Goal: Task Accomplishment & Management: Use online tool/utility

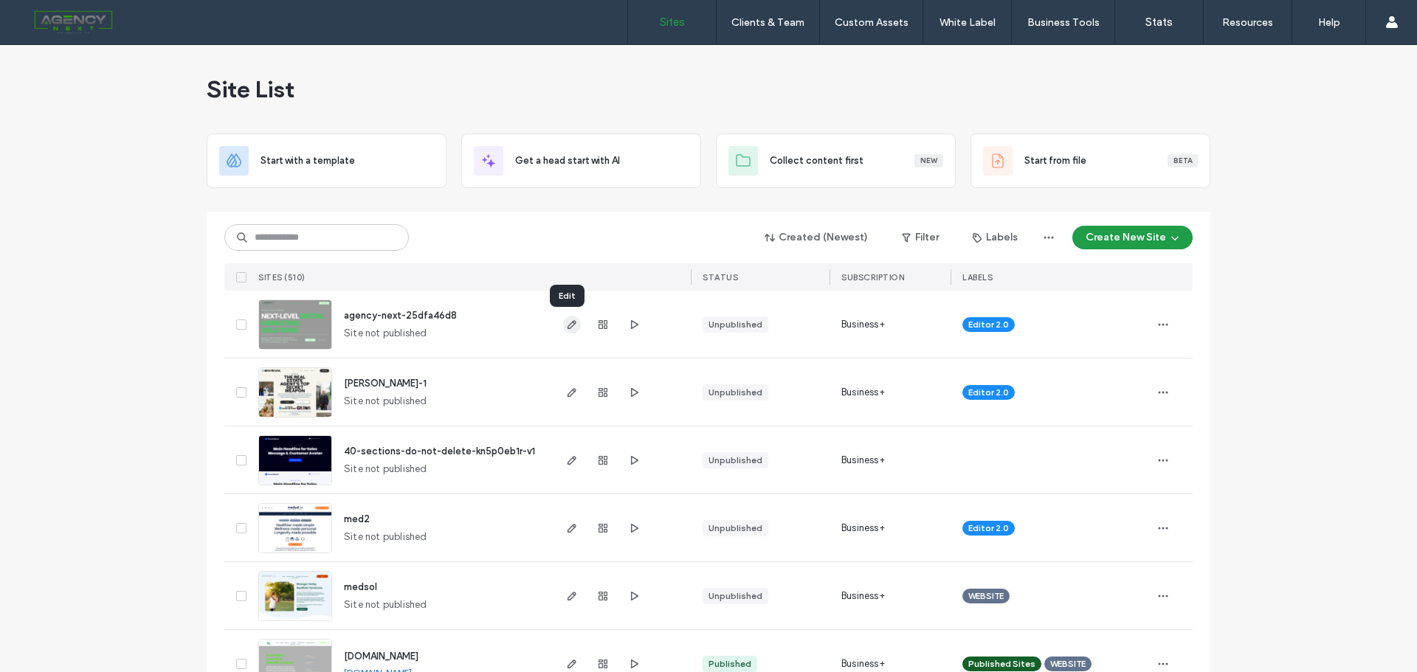
click at [568, 324] on icon "button" at bounding box center [572, 325] width 12 height 12
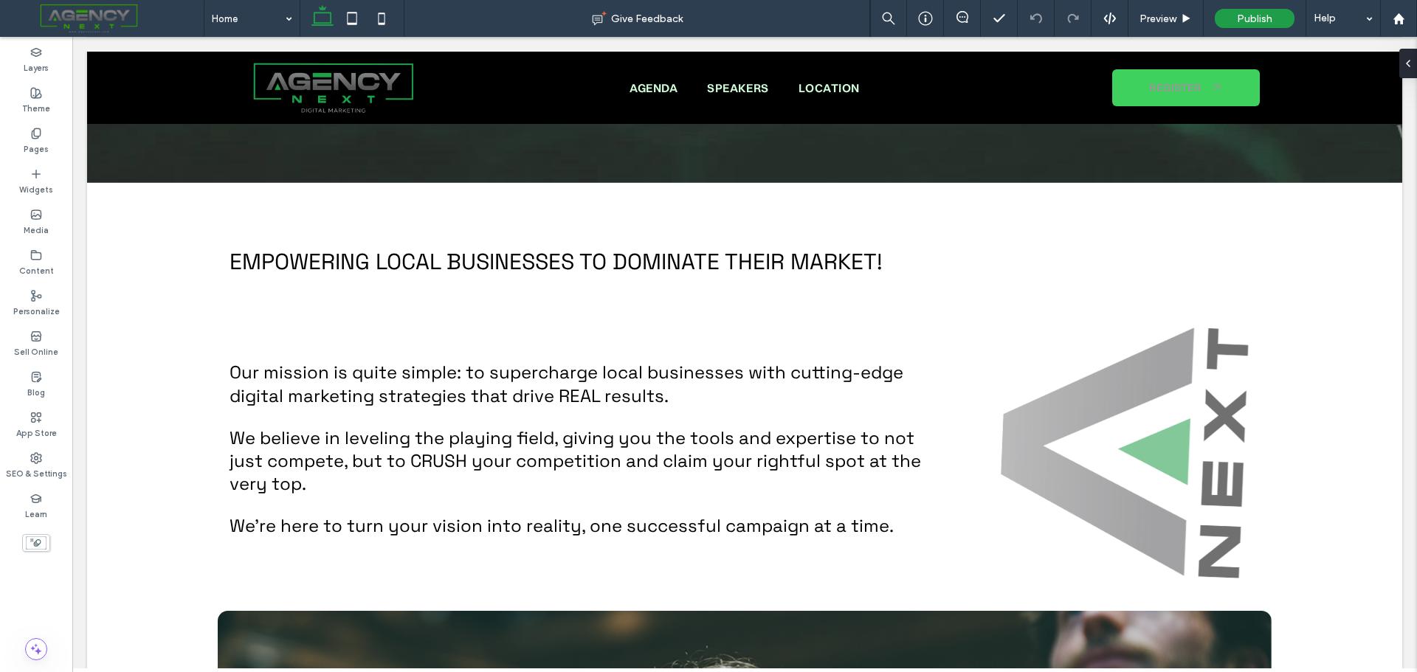
scroll to position [619, 0]
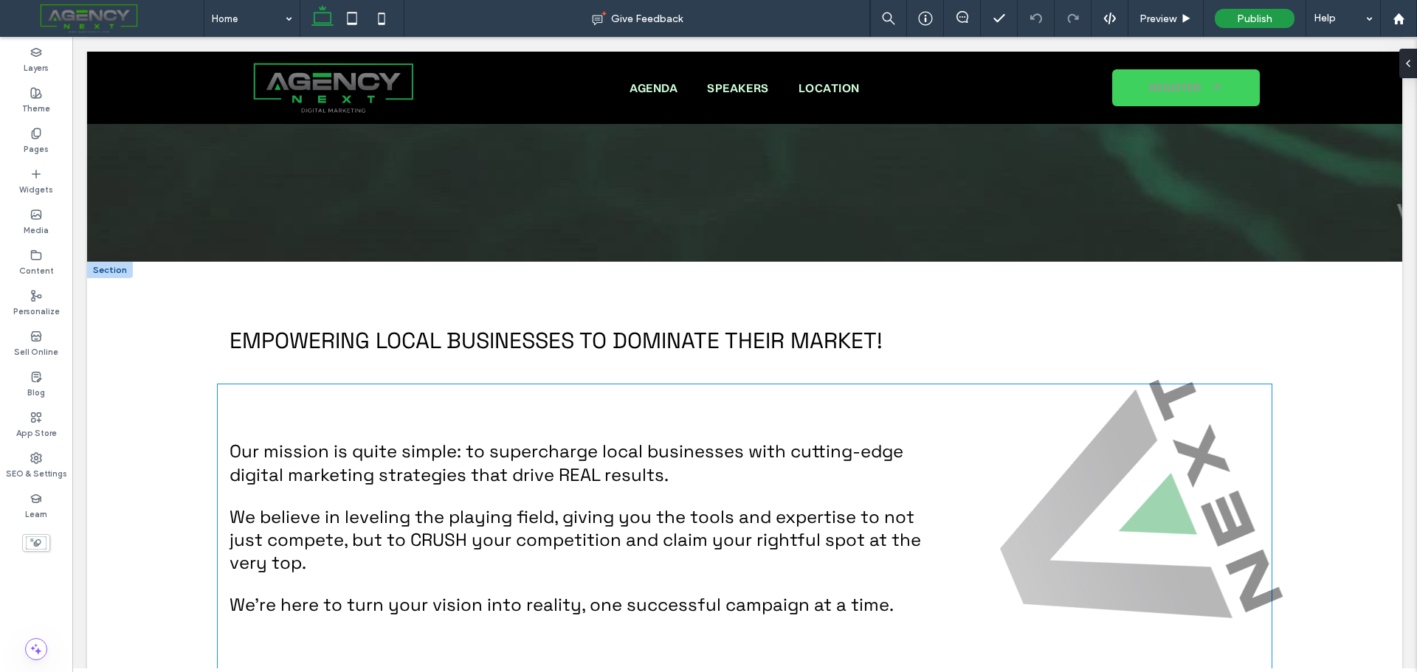
click at [348, 417] on div "Our mission is quite simple: to supercharge local businesses with cutting-edge …" at bounding box center [745, 529] width 1055 height 288
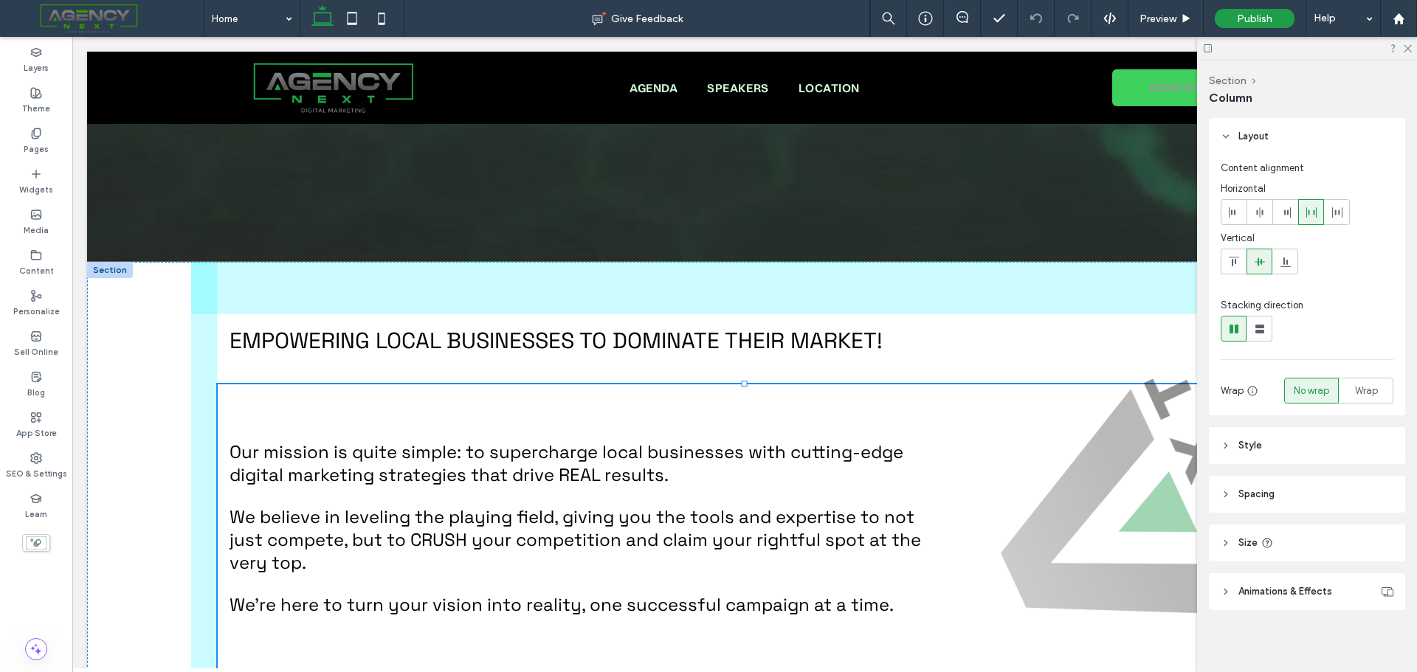
drag, startPoint x: 742, startPoint y: 382, endPoint x: 742, endPoint y: 390, distance: 8.9
click at [742, 390] on div "EMPOWERING Local Businesses to DOMINATE Their Market! Our mission is quite simp…" at bounding box center [744, 670] width 1107 height 816
type input "***"
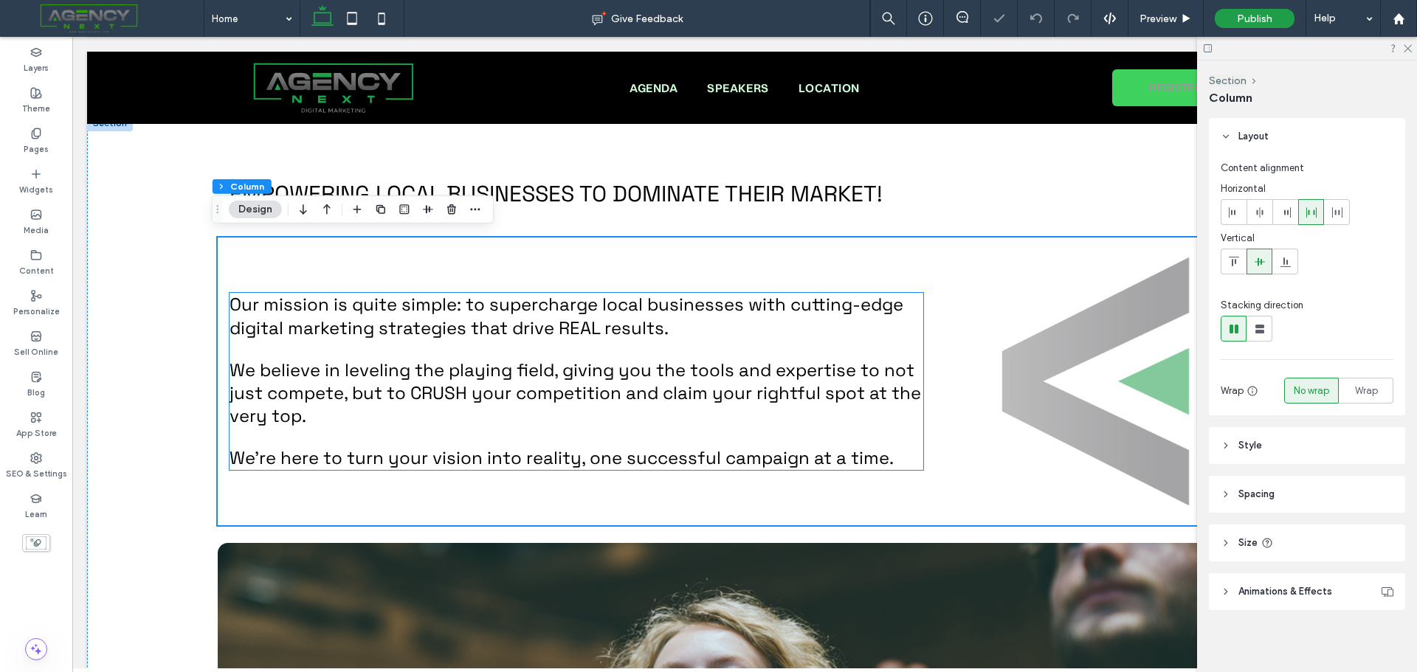
scroll to position [766, 0]
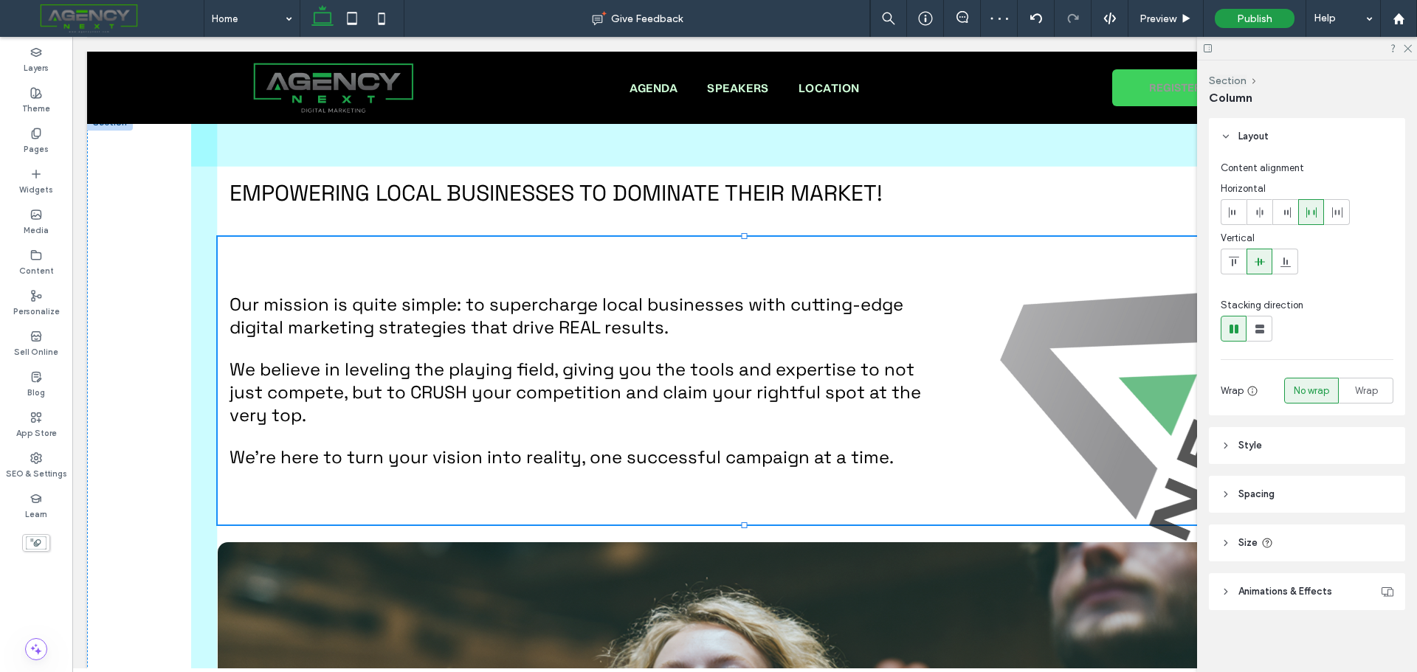
drag, startPoint x: 741, startPoint y: 521, endPoint x: 743, endPoint y: 491, distance: 30.3
click at [743, 491] on div "EMPOWERING Local Businesses to DOMINATE Their Market! Our mission is quite simp…" at bounding box center [744, 522] width 1107 height 816
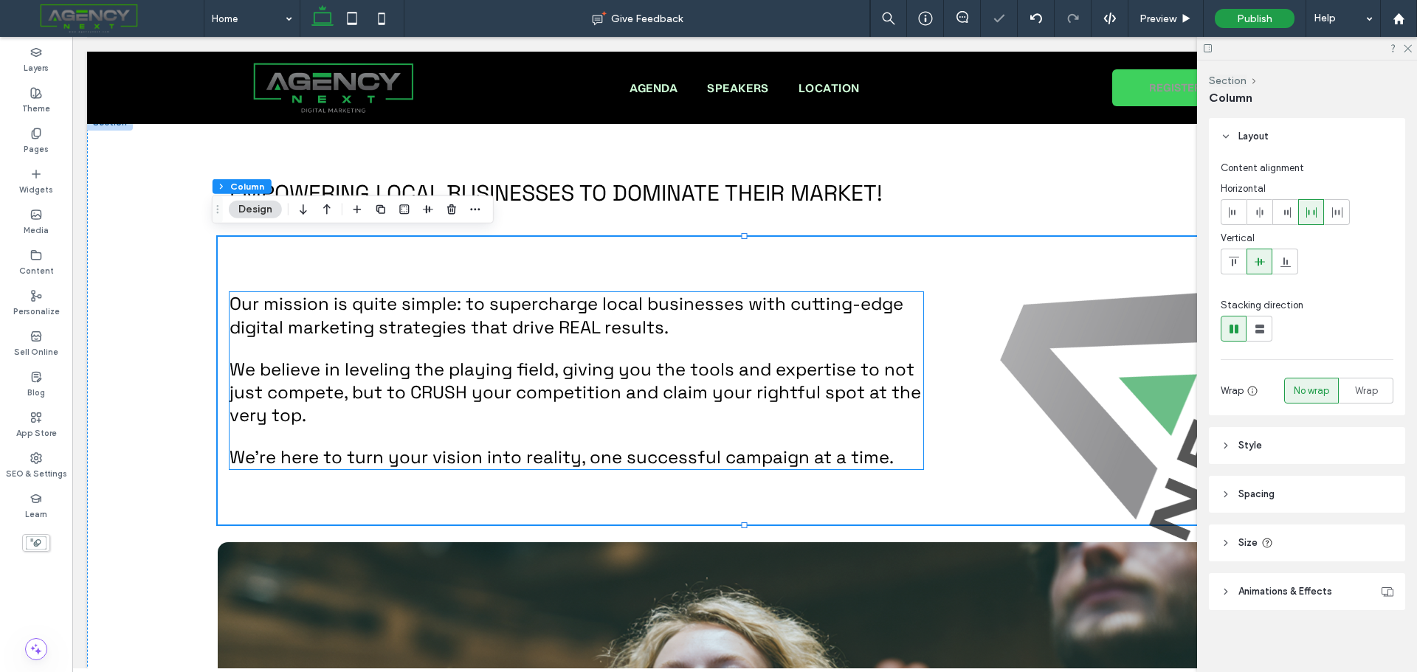
click at [652, 368] on span "We believe in leveling the playing field, giving you the tools and expertise to…" at bounding box center [576, 392] width 692 height 69
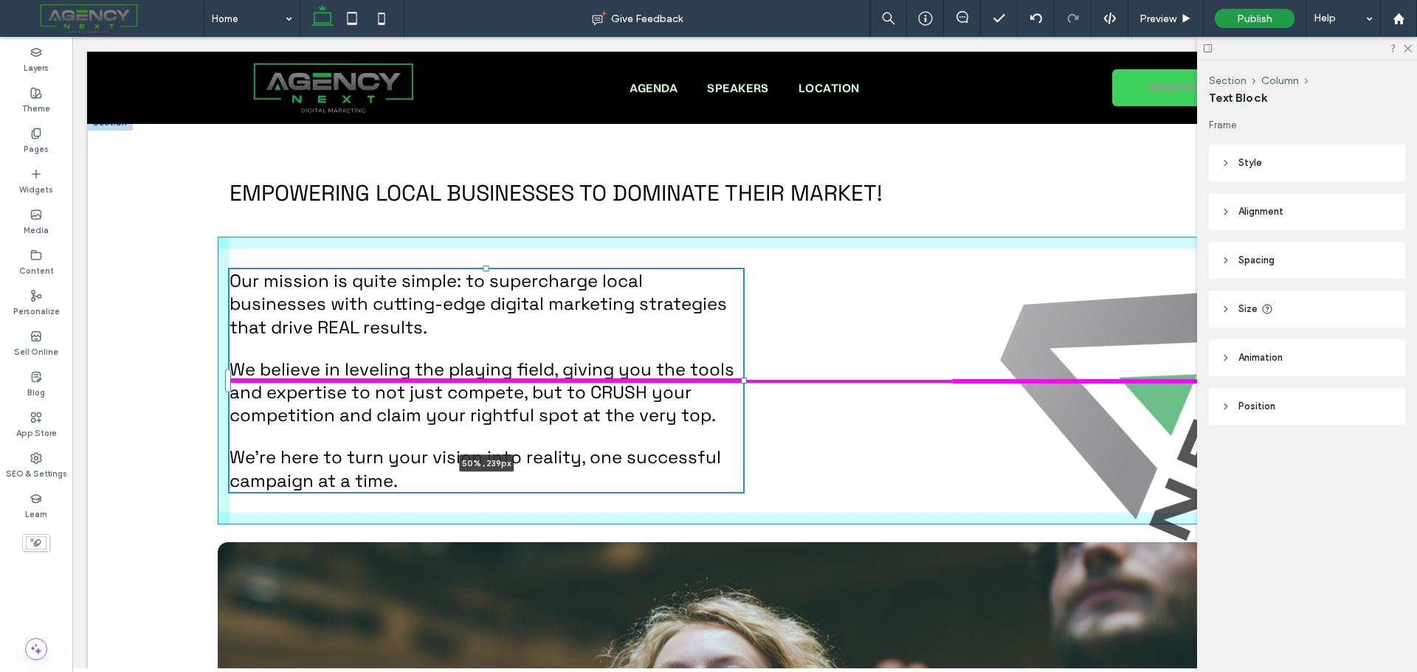
drag, startPoint x: 920, startPoint y: 379, endPoint x: 740, endPoint y: 363, distance: 180.8
click at [740, 363] on div "EMPOWERING Local Businesses to DOMINATE Their Market! Our mission is quite simp…" at bounding box center [744, 522] width 1107 height 816
type input "**"
type input "****"
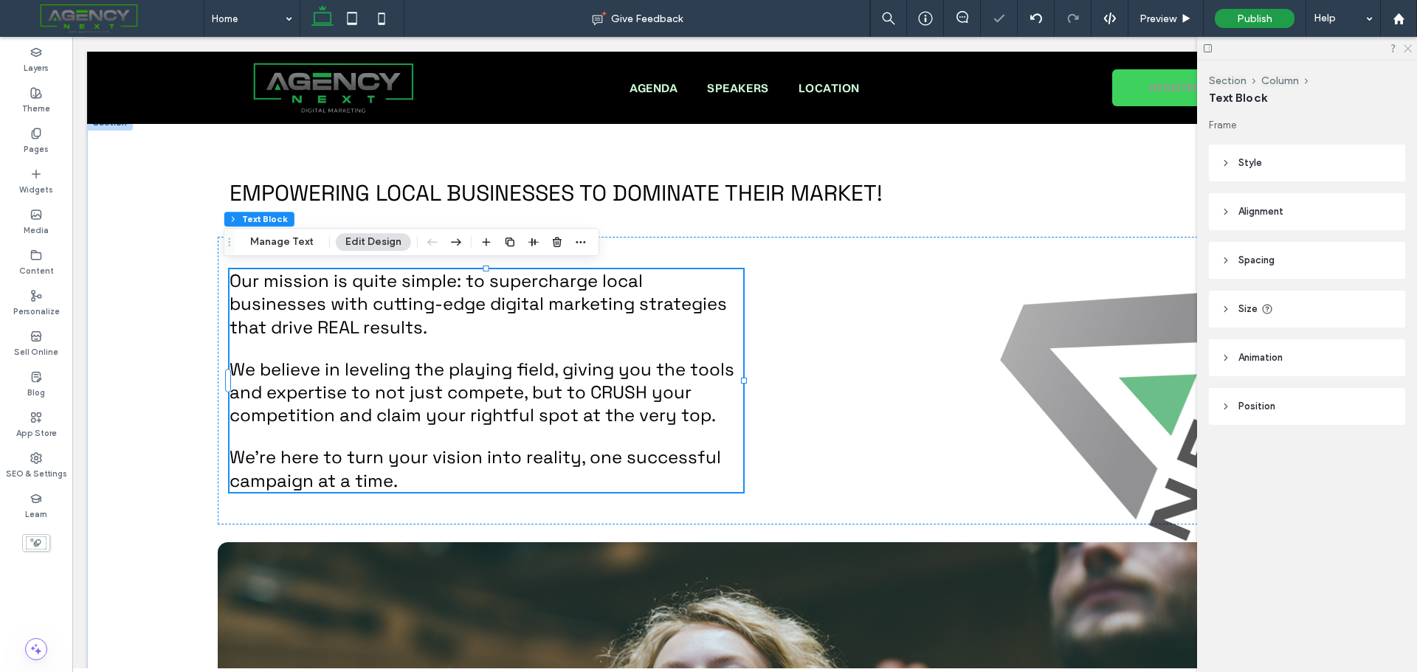
click at [1408, 52] on icon at bounding box center [1407, 48] width 10 height 10
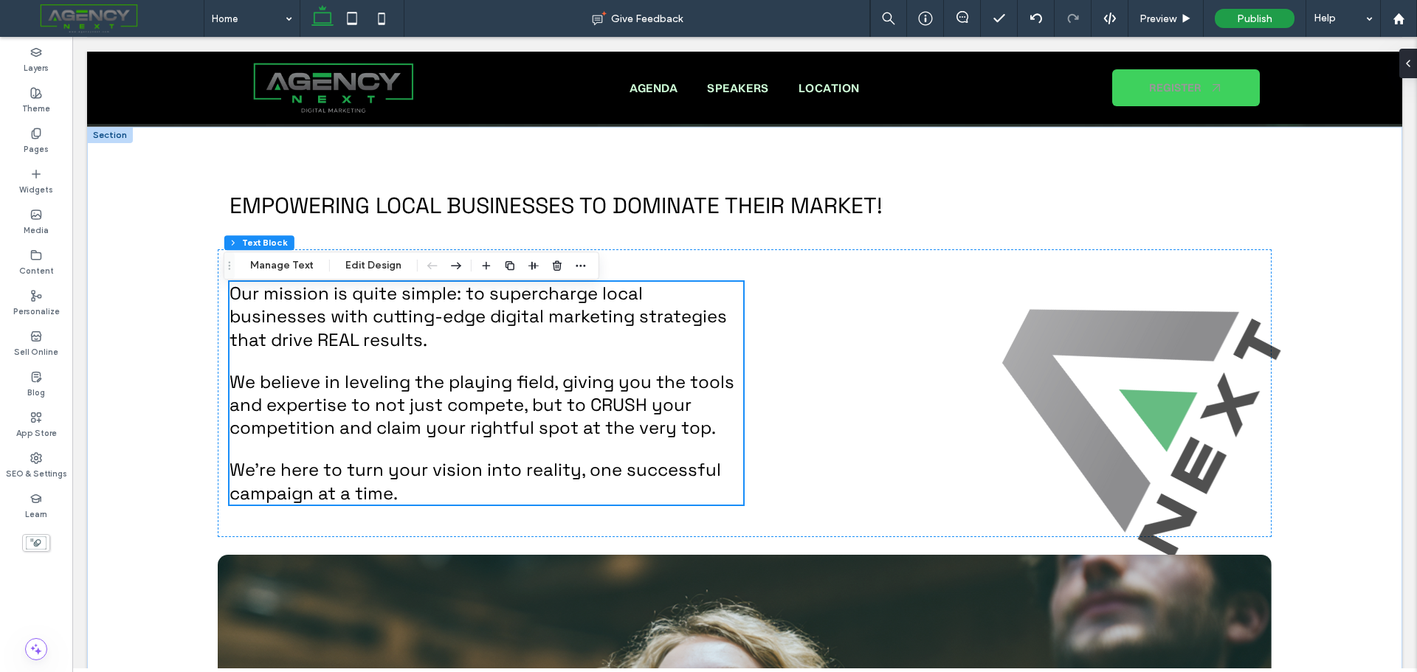
scroll to position [776, 0]
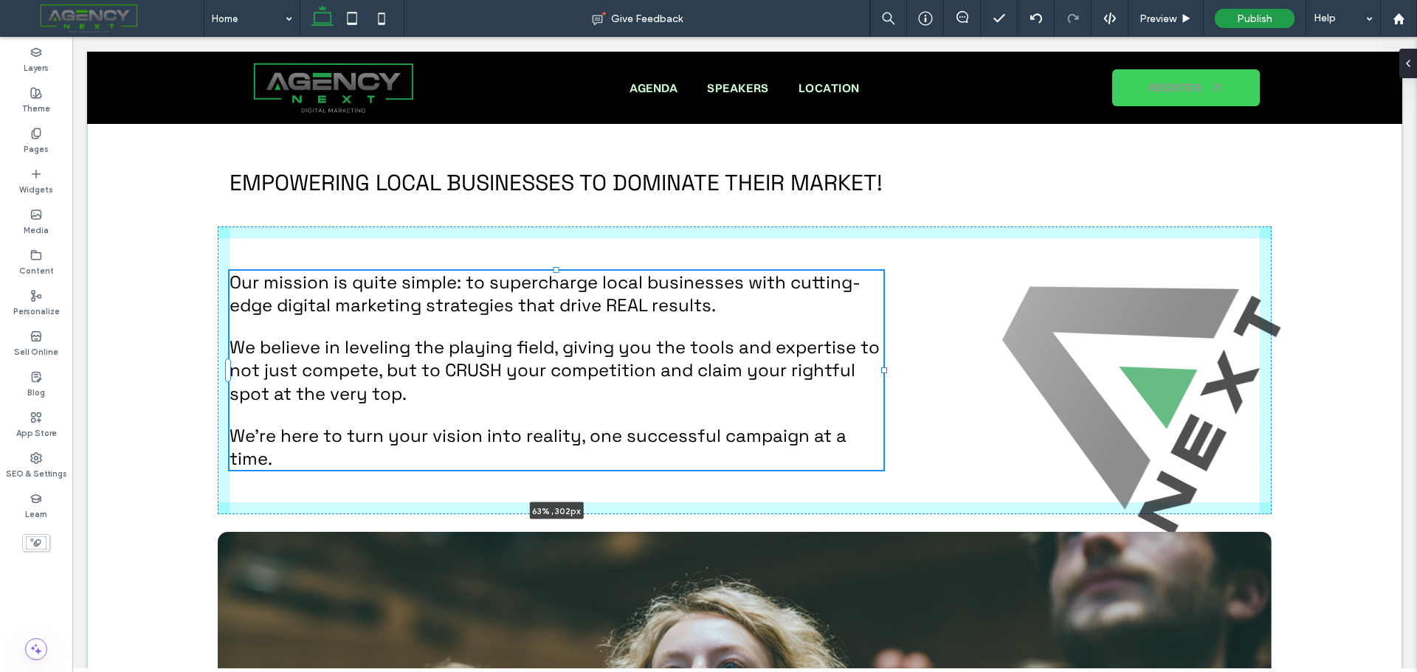
drag, startPoint x: 740, startPoint y: 370, endPoint x: 880, endPoint y: 364, distance: 140.4
click at [880, 364] on div "EMPOWERING Local Businesses to DOMINATE Their Market! Our mission is quite simp…" at bounding box center [744, 512] width 1107 height 816
type input "**"
type input "****"
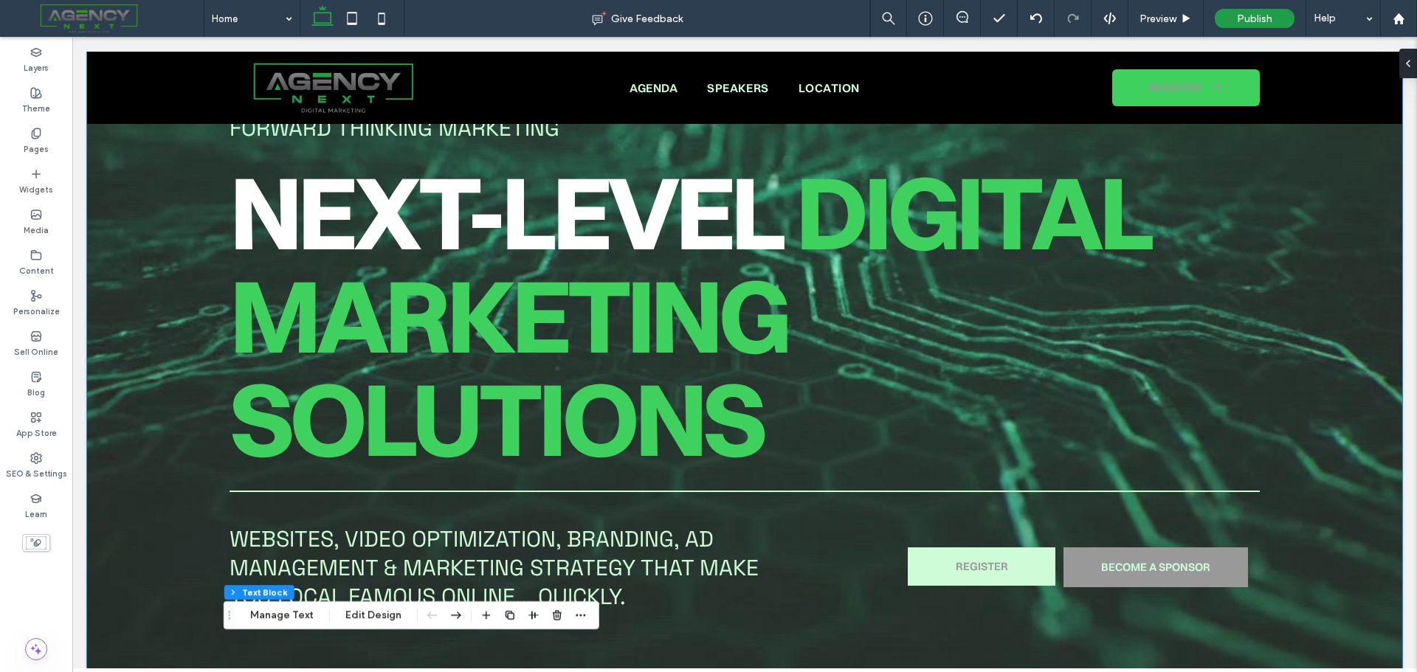
scroll to position [74, 0]
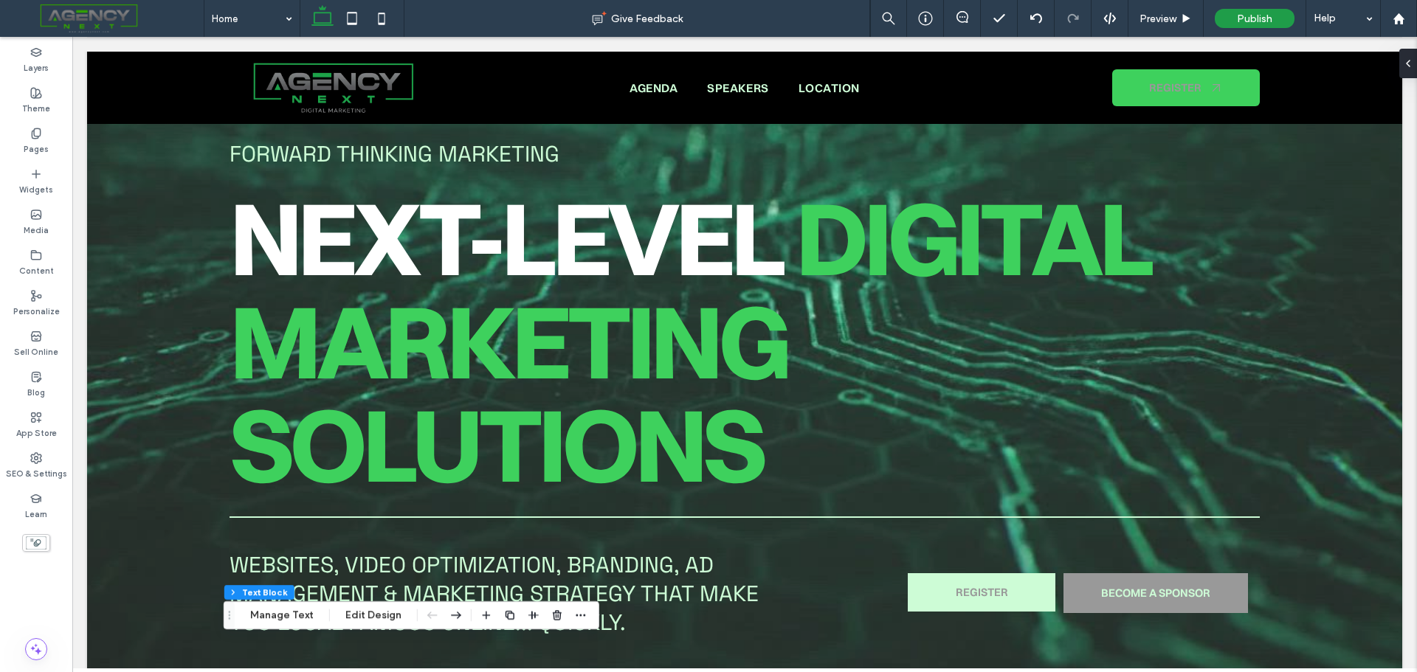
click at [68, 26] on span at bounding box center [107, 19] width 193 height 30
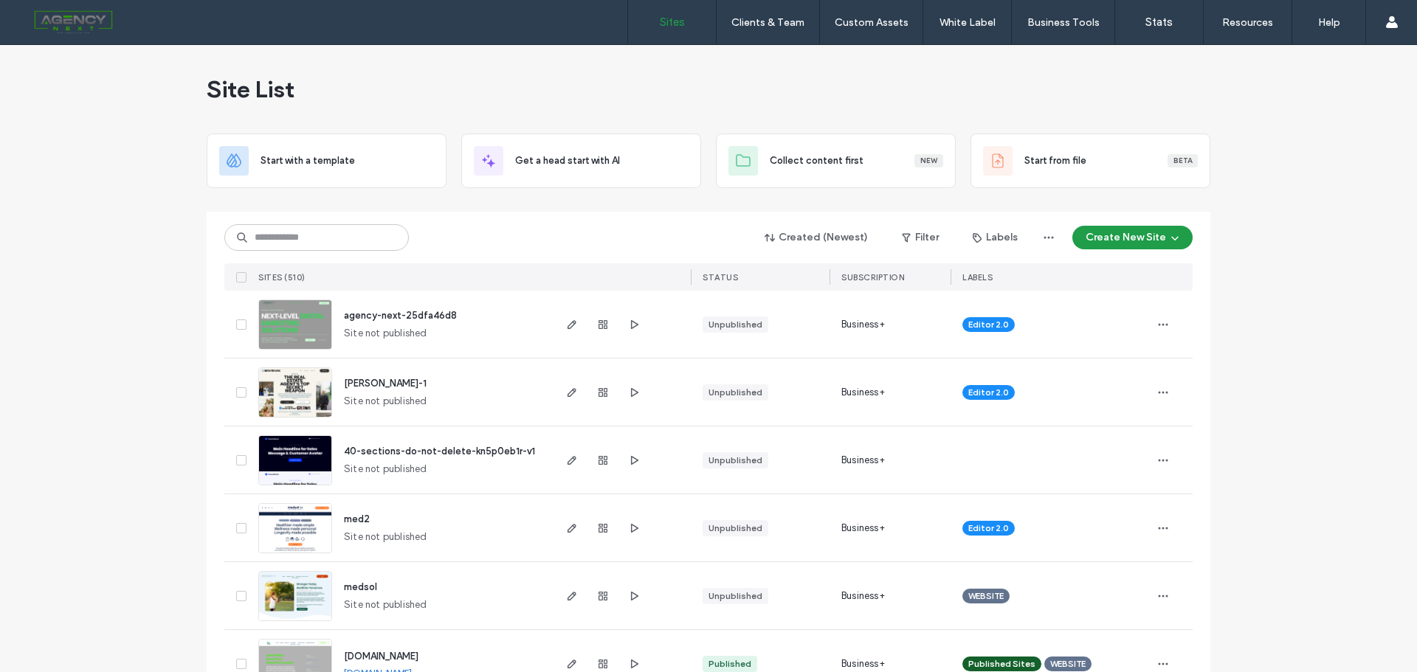
click at [389, 388] on span "[PERSON_NAME]-1" at bounding box center [385, 383] width 83 height 11
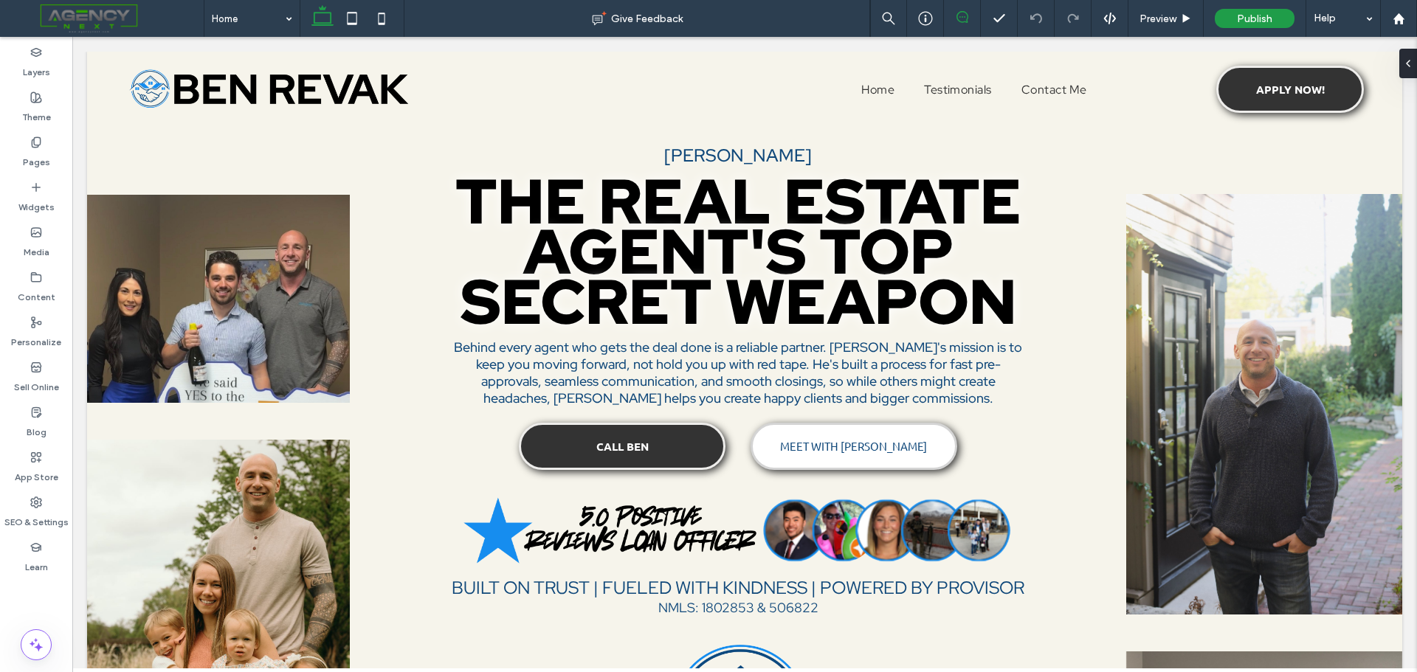
click at [962, 16] on icon at bounding box center [963, 17] width 12 height 12
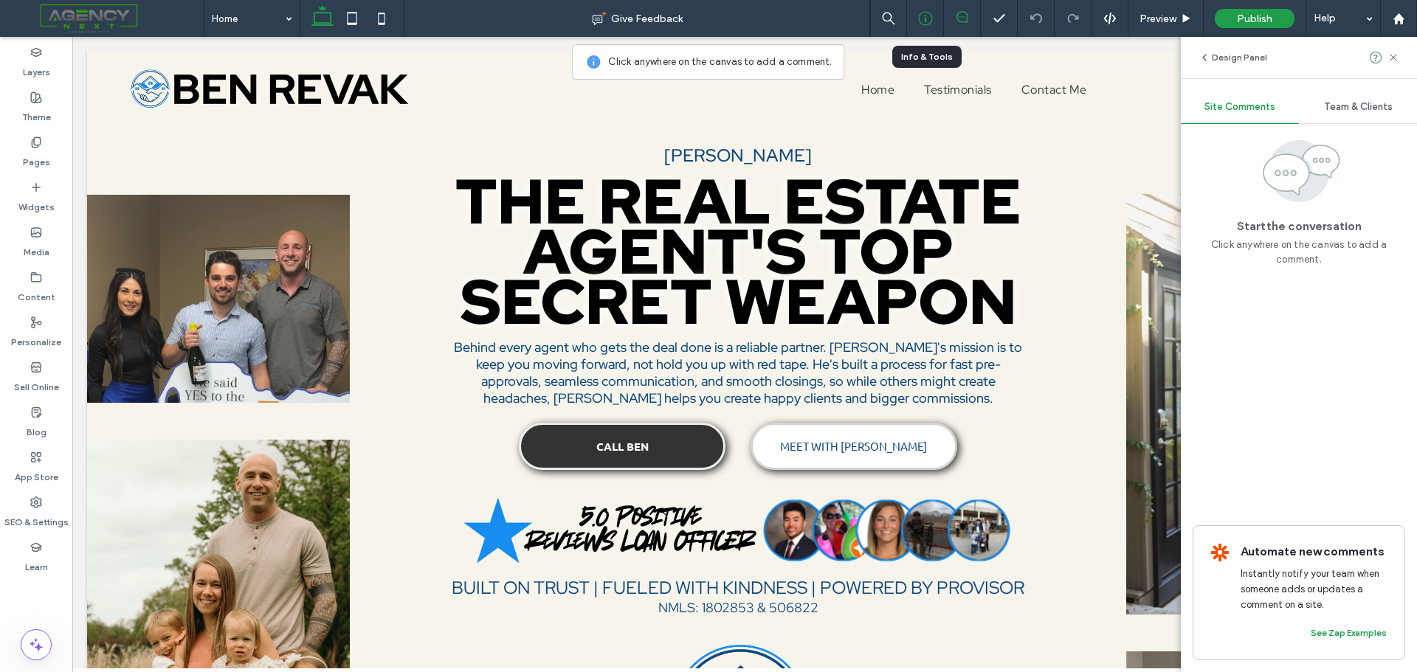
click at [927, 13] on icon at bounding box center [925, 18] width 15 height 15
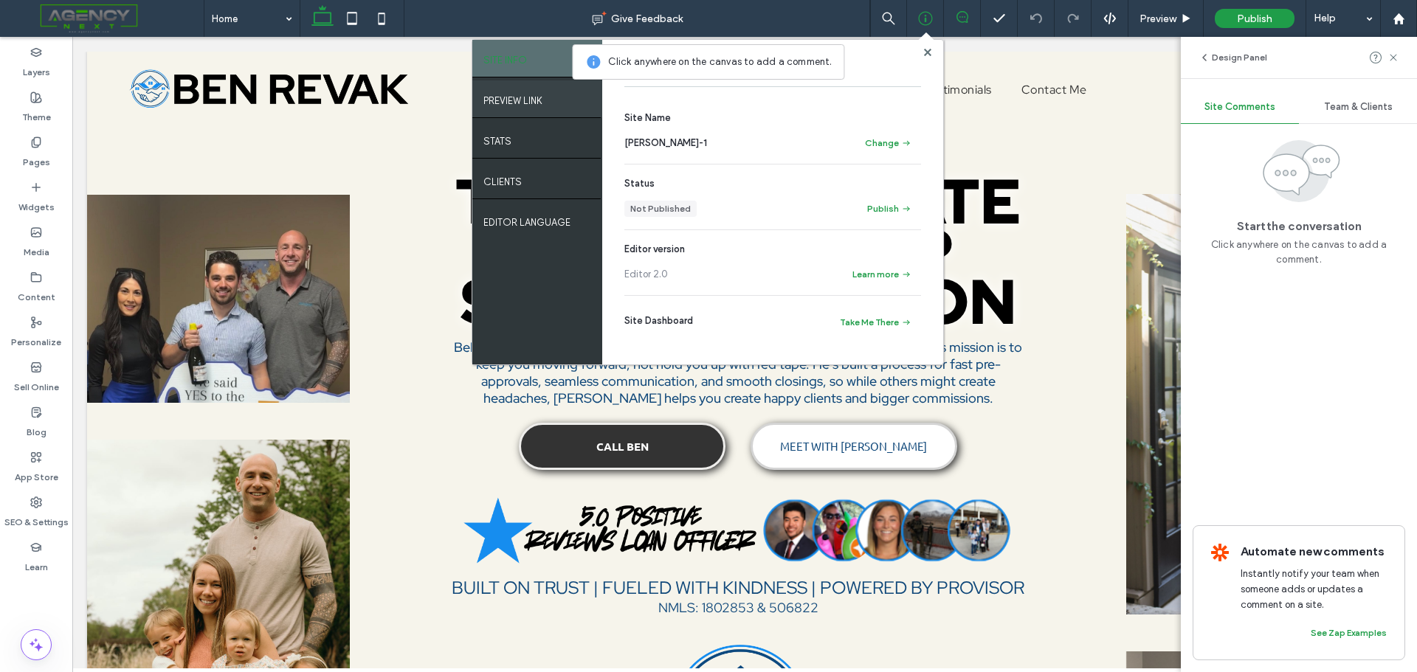
click at [517, 95] on label "PREVIEW LINK" at bounding box center [512, 97] width 59 height 18
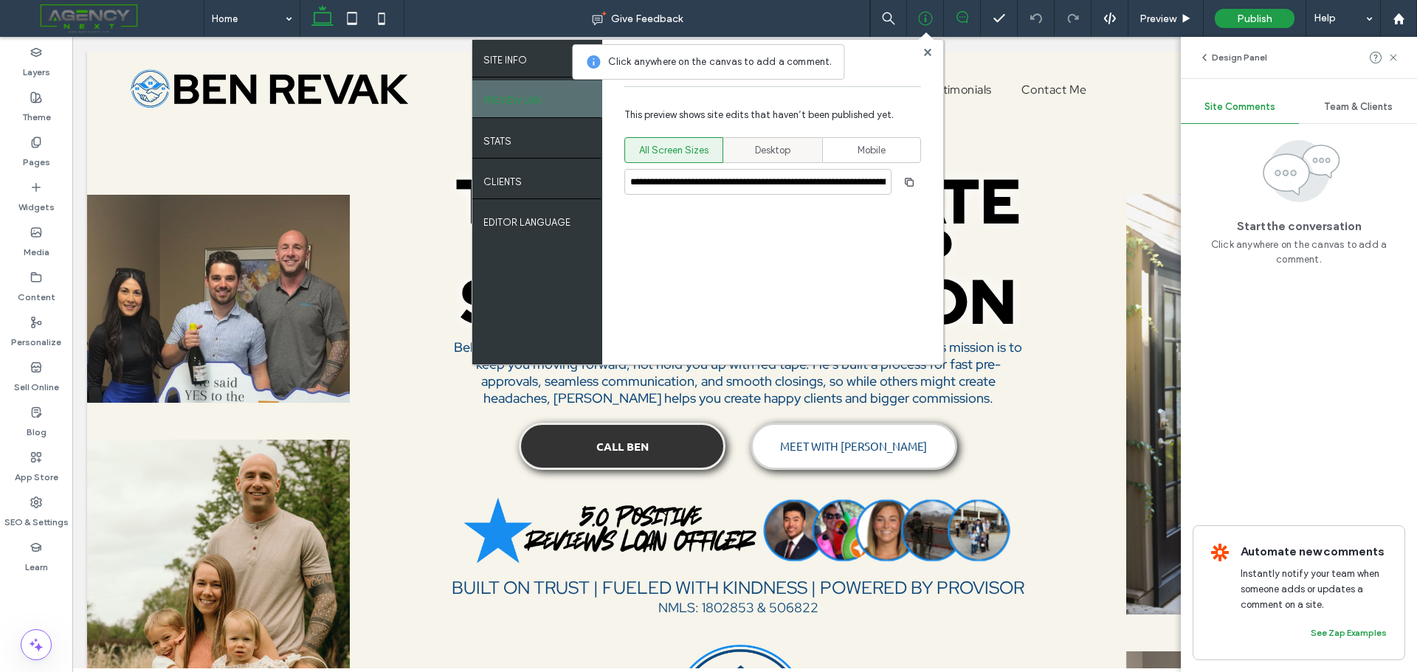
click at [773, 150] on span "Desktop" at bounding box center [772, 150] width 35 height 15
type input "**********"
click at [907, 183] on use "button" at bounding box center [909, 181] width 9 height 9
click at [1393, 60] on icon at bounding box center [1394, 58] width 12 height 12
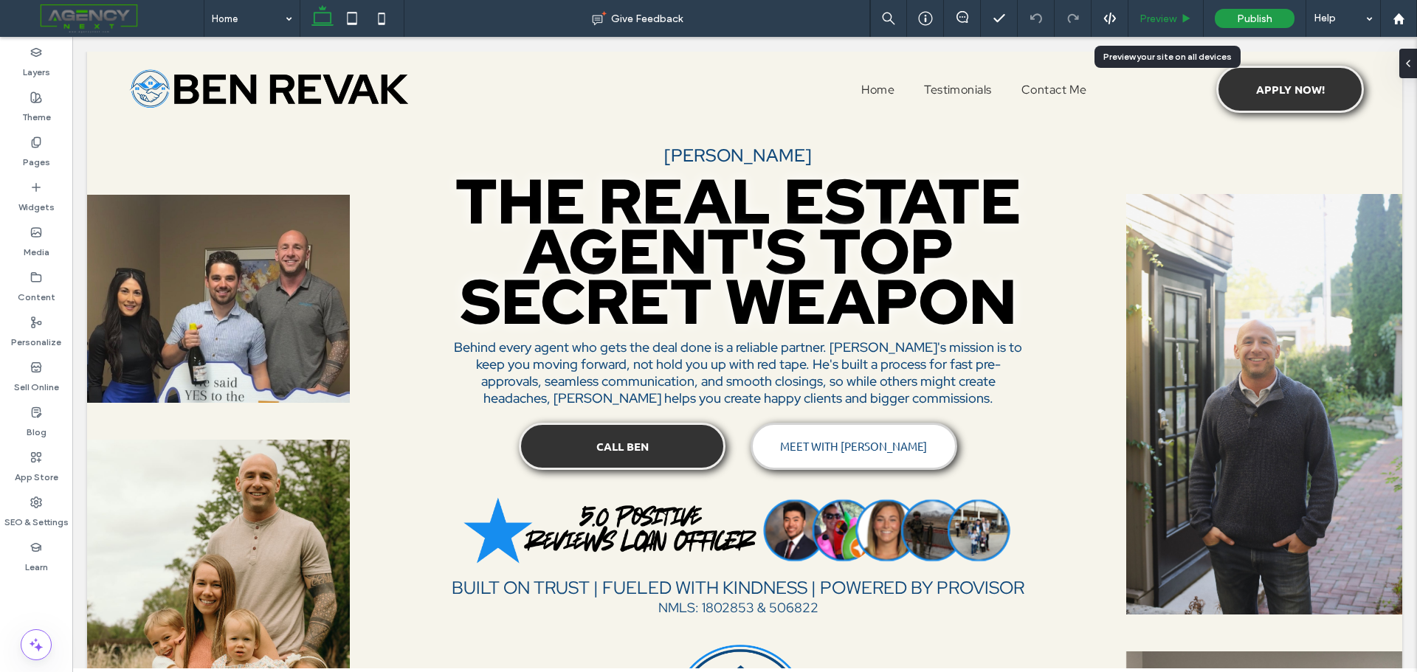
click at [1182, 9] on div "Preview" at bounding box center [1166, 18] width 75 height 37
click at [1150, 22] on span "Preview" at bounding box center [1158, 19] width 37 height 13
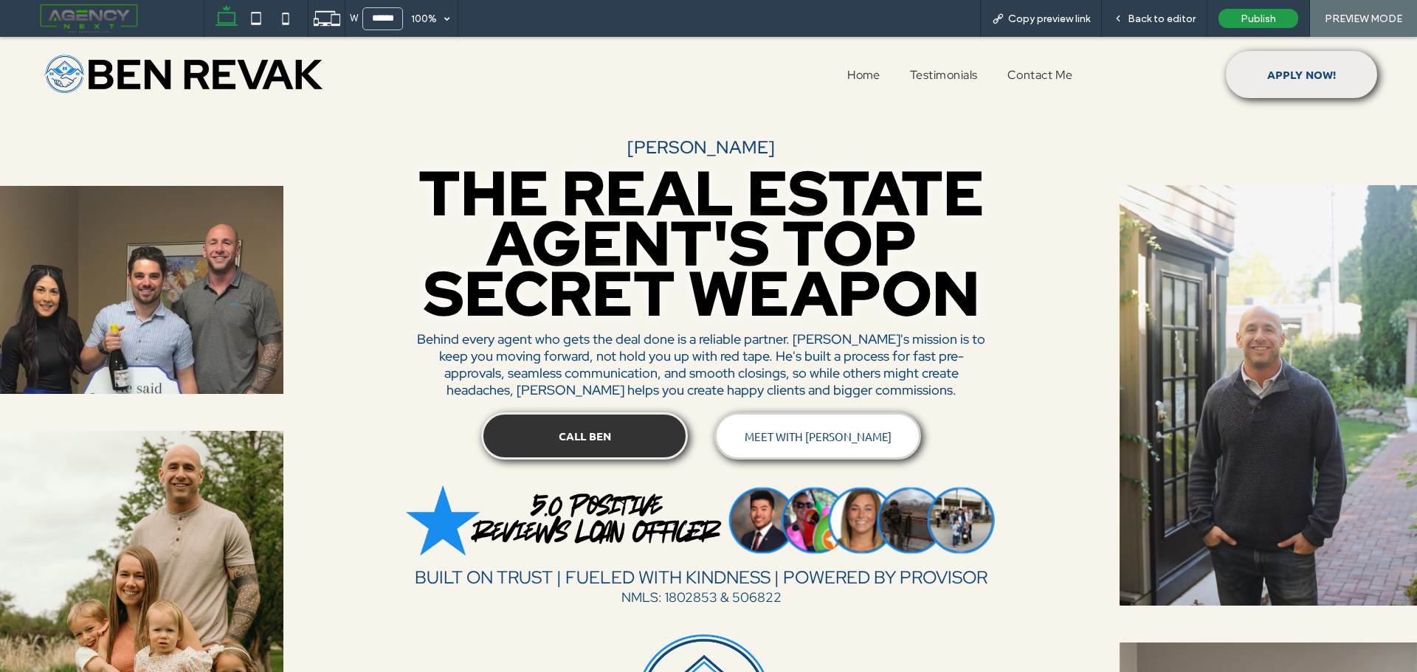
click at [1254, 79] on link "APPLY NOW!" at bounding box center [1301, 74] width 151 height 47
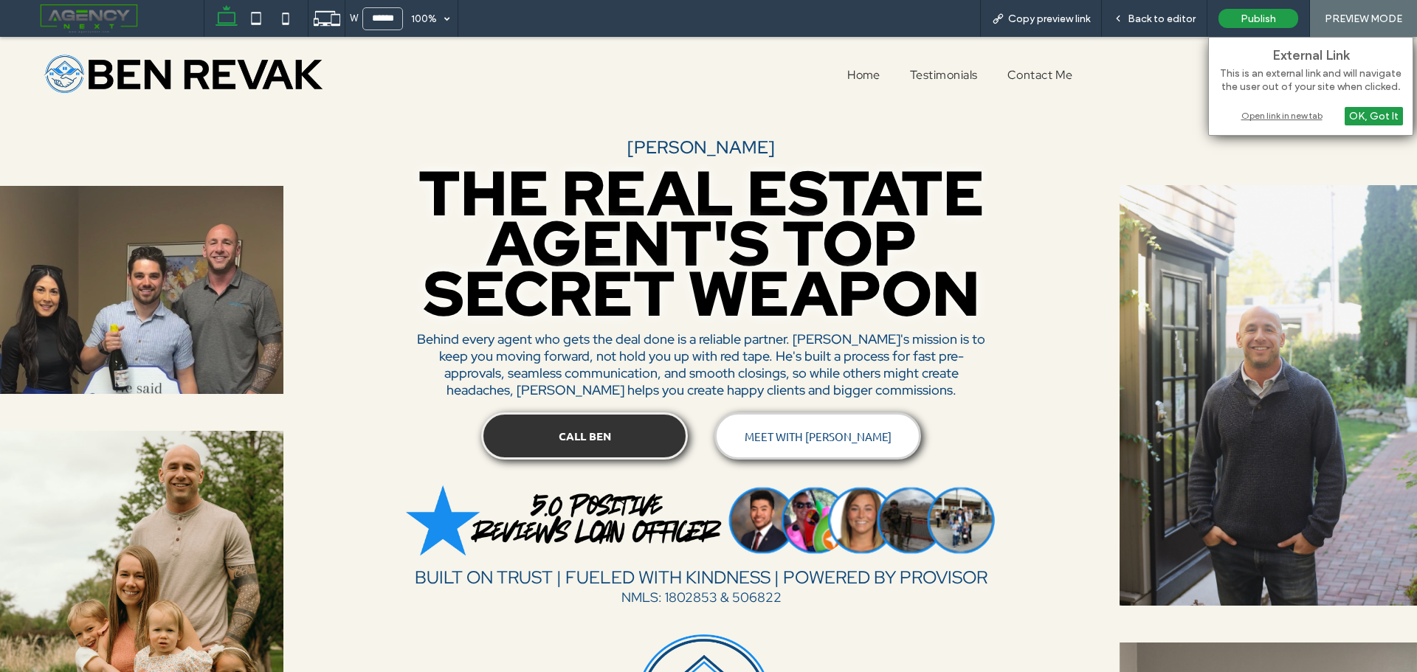
click at [1281, 115] on div "Open link in new tab" at bounding box center [1311, 116] width 185 height 16
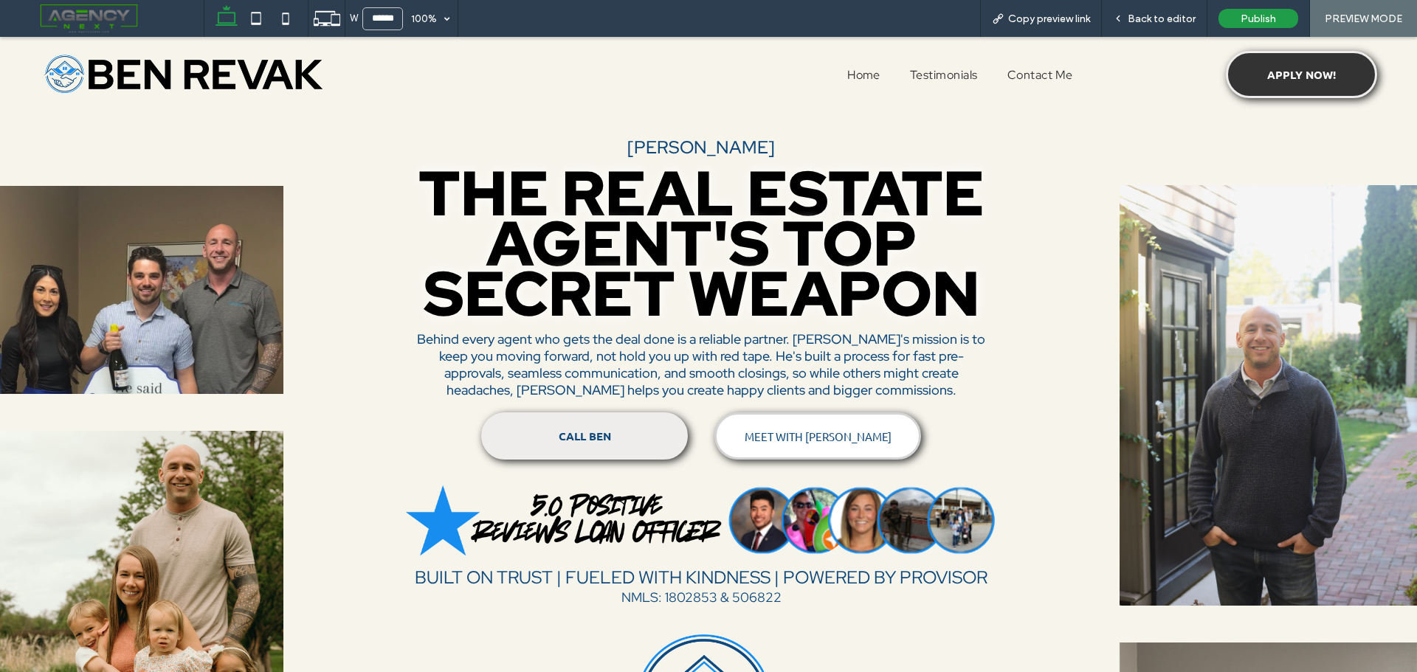
click at [612, 446] on link "CALL BEN" at bounding box center [584, 436] width 207 height 47
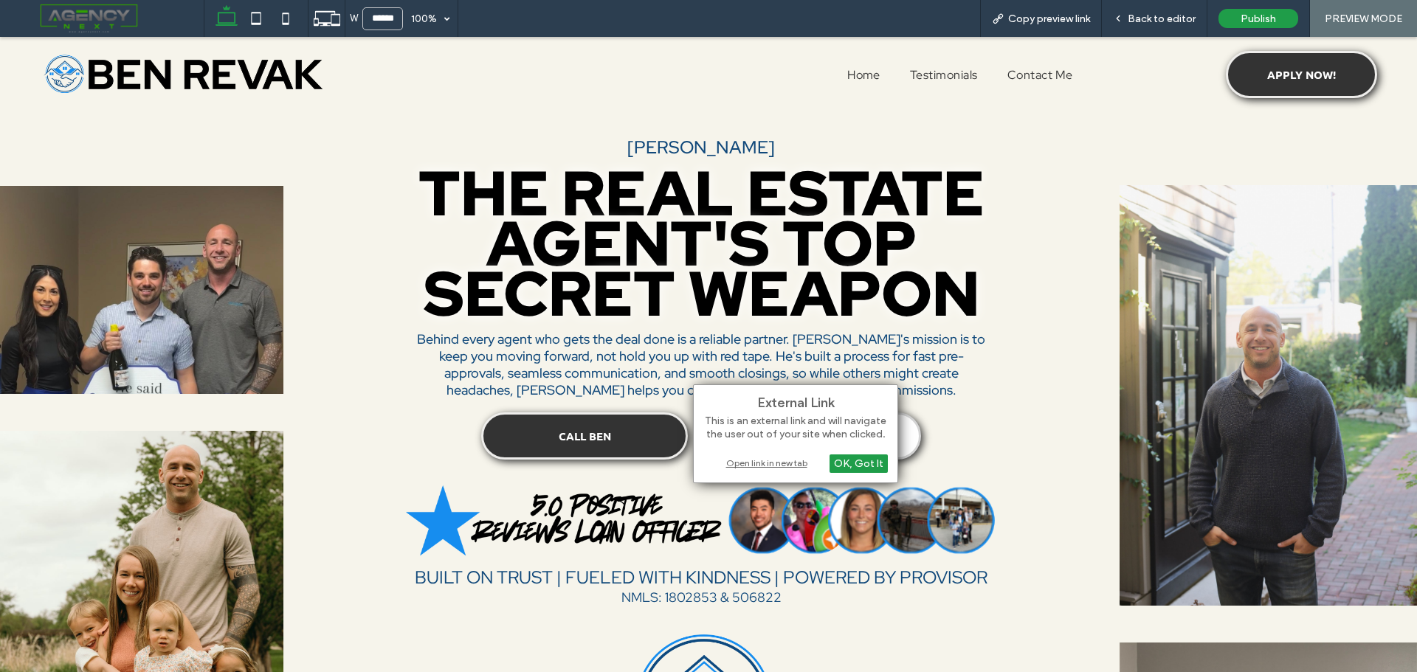
click at [760, 462] on div "Open link in new tab" at bounding box center [795, 463] width 185 height 16
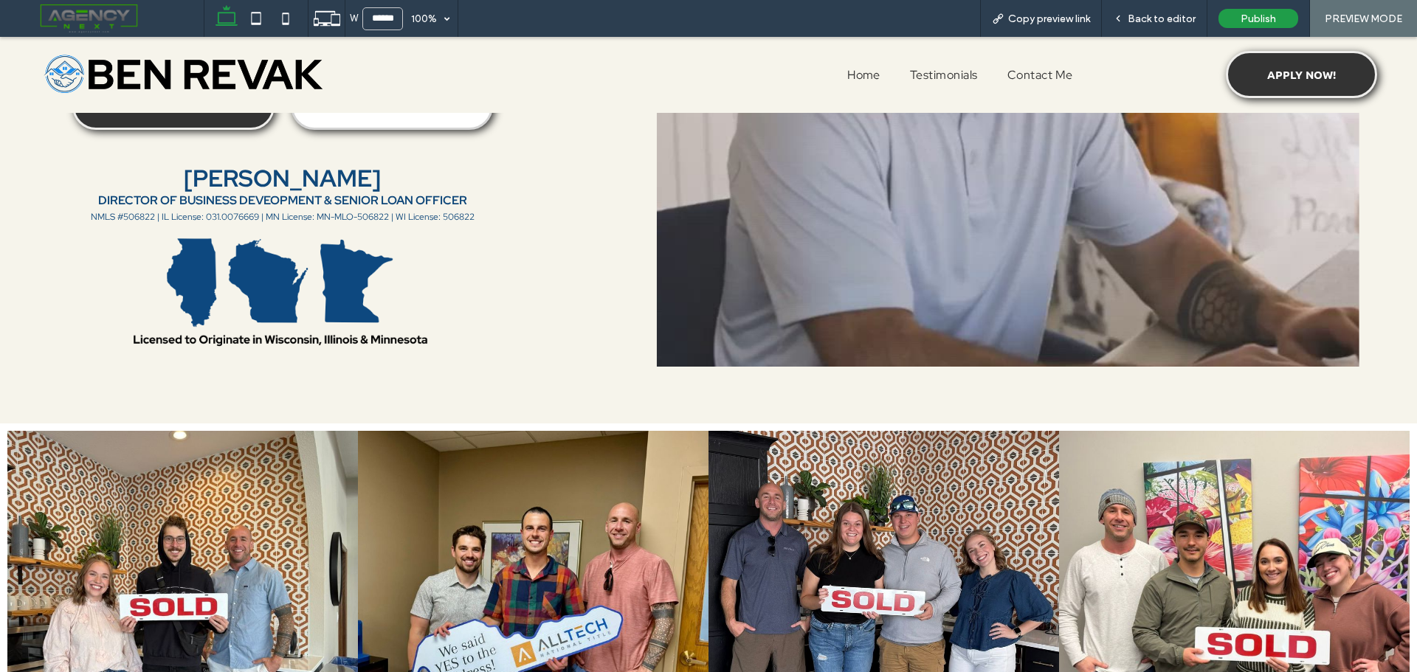
scroll to position [1624, 0]
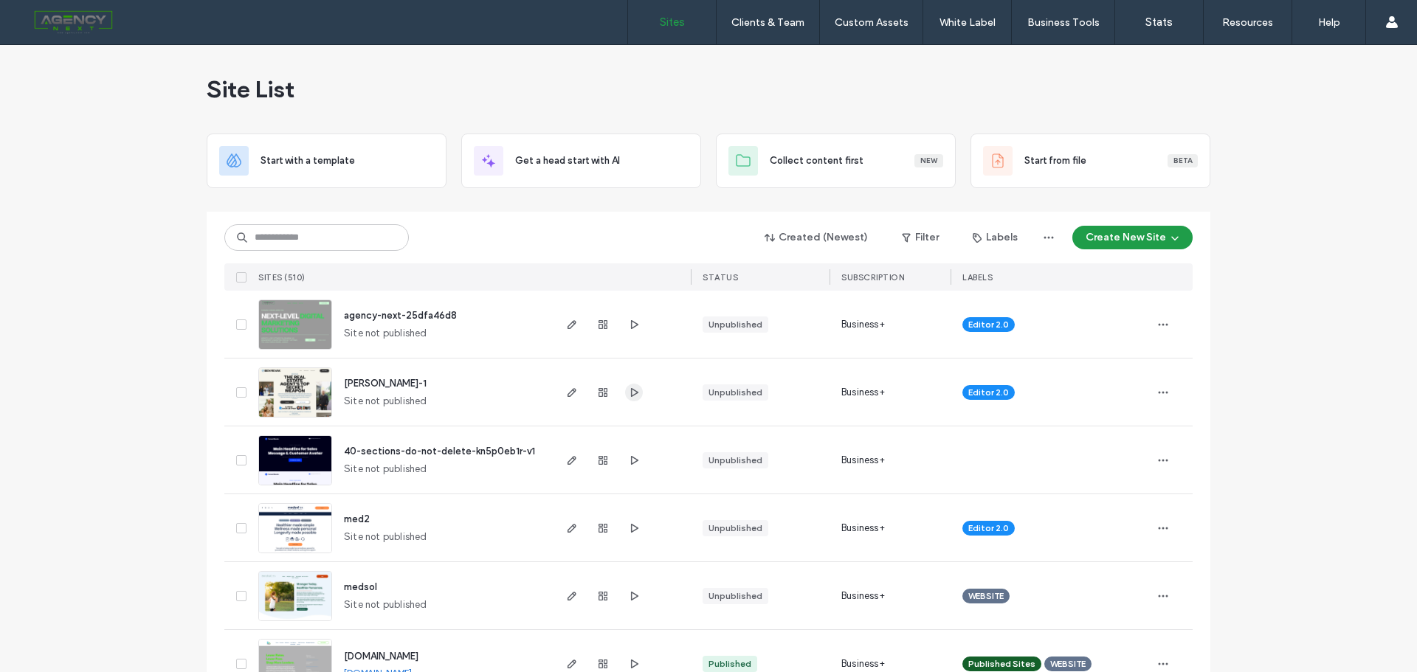
click at [628, 390] on icon "button" at bounding box center [634, 393] width 12 height 12
